Goal: Transaction & Acquisition: Subscribe to service/newsletter

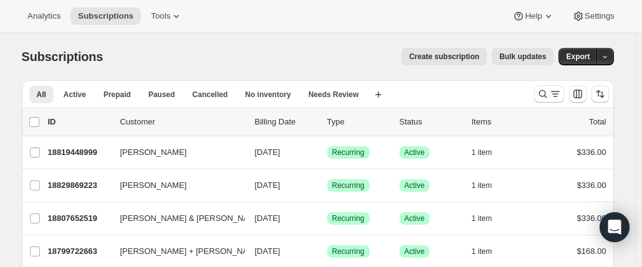
click at [426, 59] on span "Create subscription" at bounding box center [444, 57] width 70 height 10
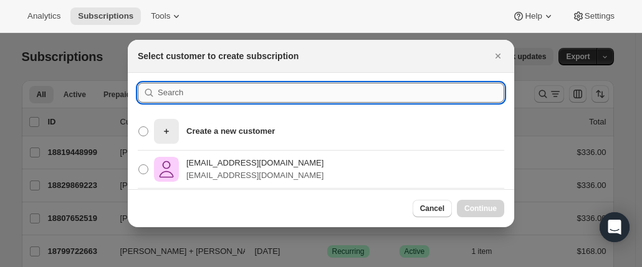
click at [206, 97] on input ":rc:" at bounding box center [331, 93] width 346 height 20
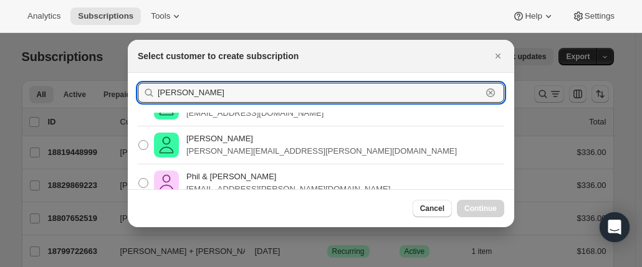
scroll to position [125, 0]
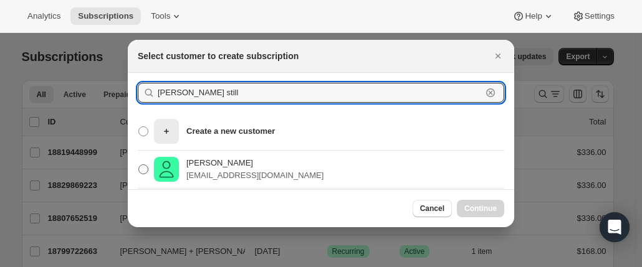
type input "[PERSON_NAME] still"
click at [224, 171] on p "[EMAIL_ADDRESS][DOMAIN_NAME]" at bounding box center [254, 175] width 137 height 12
click at [139, 165] on input "[PERSON_NAME] Still [EMAIL_ADDRESS][DOMAIN_NAME]" at bounding box center [138, 164] width 1 height 1
radio input "true"
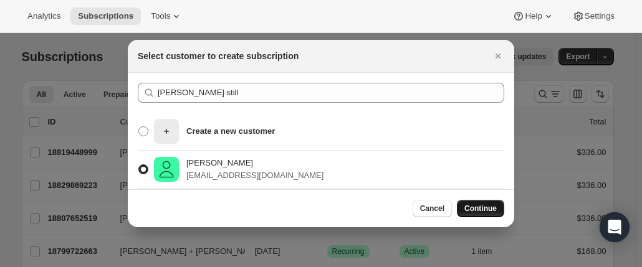
click at [476, 213] on span "Continue" at bounding box center [480, 209] width 32 height 10
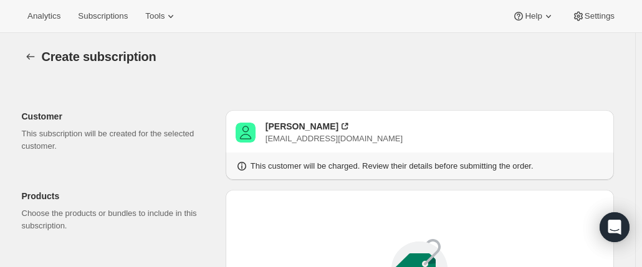
click at [263, 29] on div "Analytics Subscriptions Tools Help Settings" at bounding box center [321, 16] width 642 height 33
click at [245, 164] on icon at bounding box center [241, 166] width 12 height 12
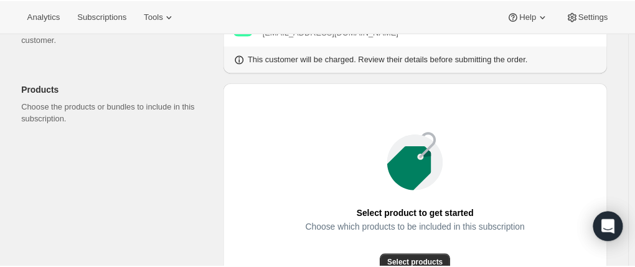
scroll to position [187, 0]
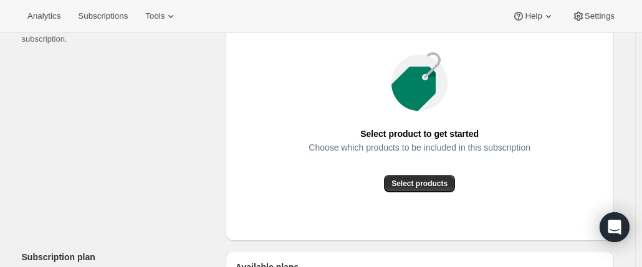
drag, startPoint x: 414, startPoint y: 184, endPoint x: 313, endPoint y: 101, distance: 130.6
click at [313, 101] on div "Select product to get started Choose which products to be included in this subs…" at bounding box center [419, 122] width 222 height 141
click at [434, 186] on span "Select products" at bounding box center [419, 184] width 56 height 10
